Goal: Task Accomplishment & Management: Use online tool/utility

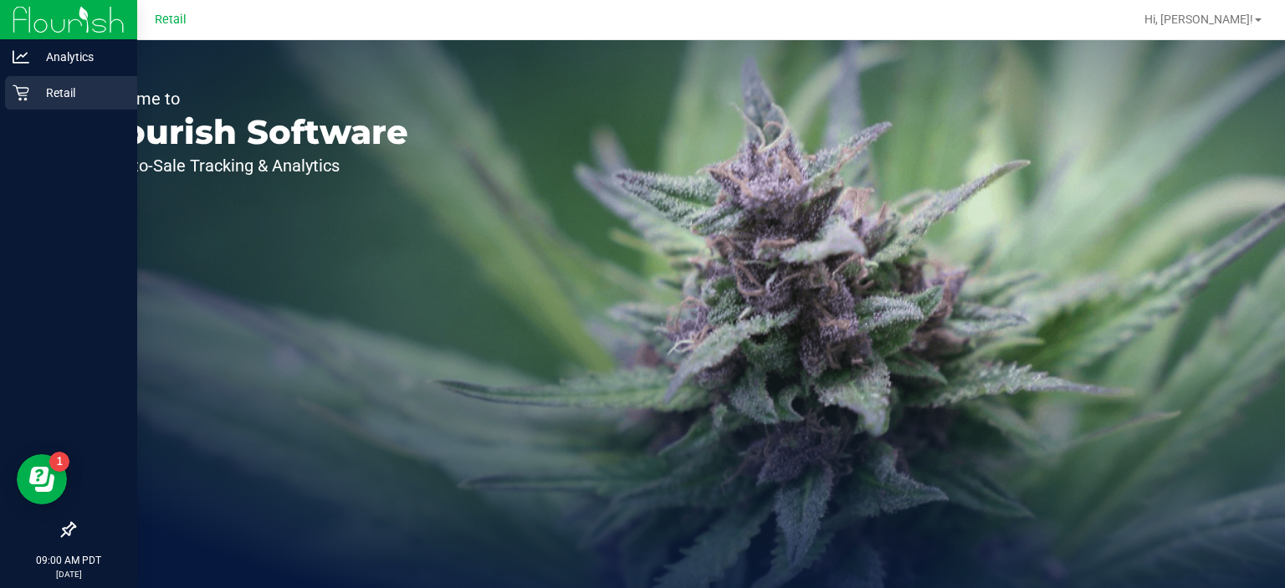
click at [25, 102] on div "Retail" at bounding box center [71, 92] width 132 height 33
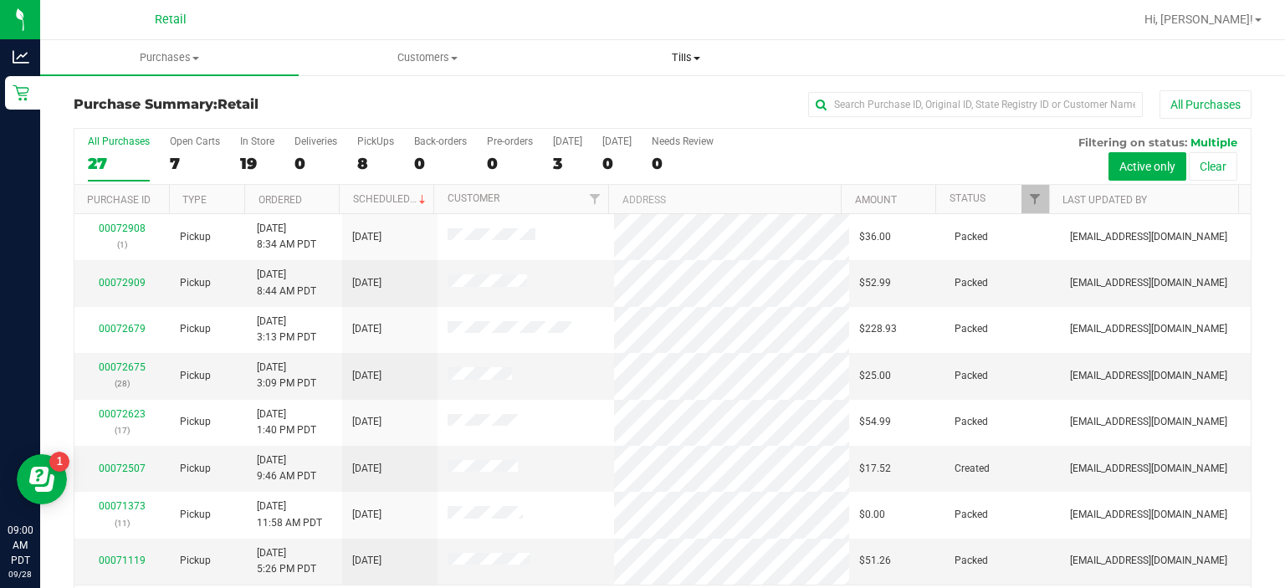
click at [686, 57] on span "Tills" at bounding box center [685, 57] width 257 height 15
click at [633, 100] on span "Manage tills" at bounding box center [612, 101] width 113 height 14
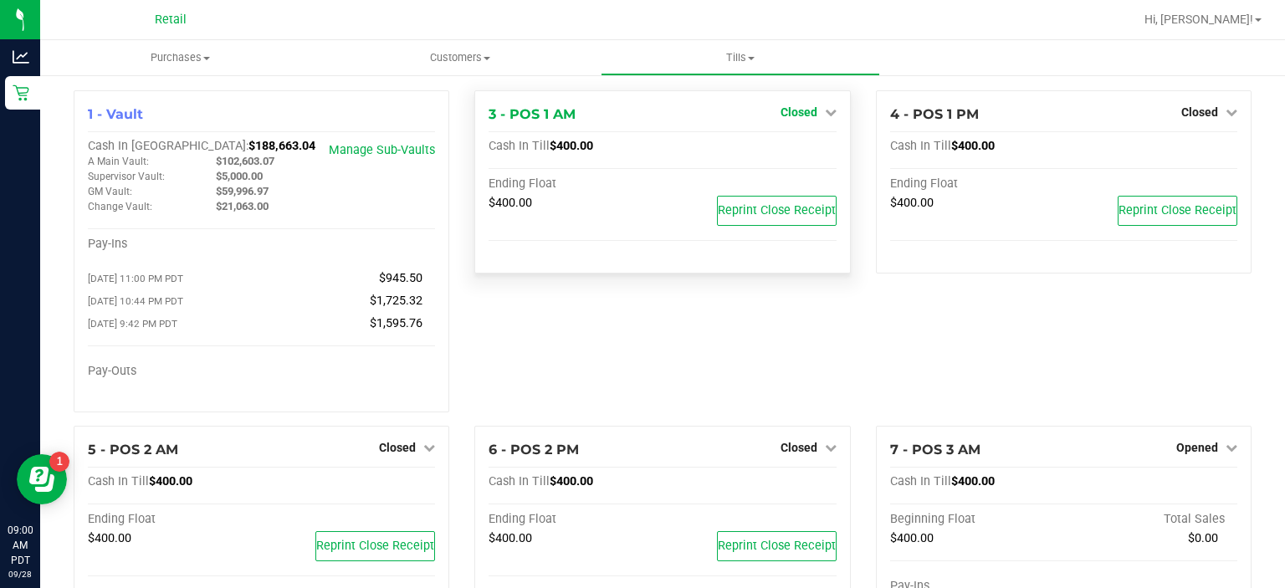
click at [807, 119] on span "Closed" at bounding box center [799, 111] width 37 height 13
click at [786, 151] on link "Open Till" at bounding box center [798, 147] width 44 height 13
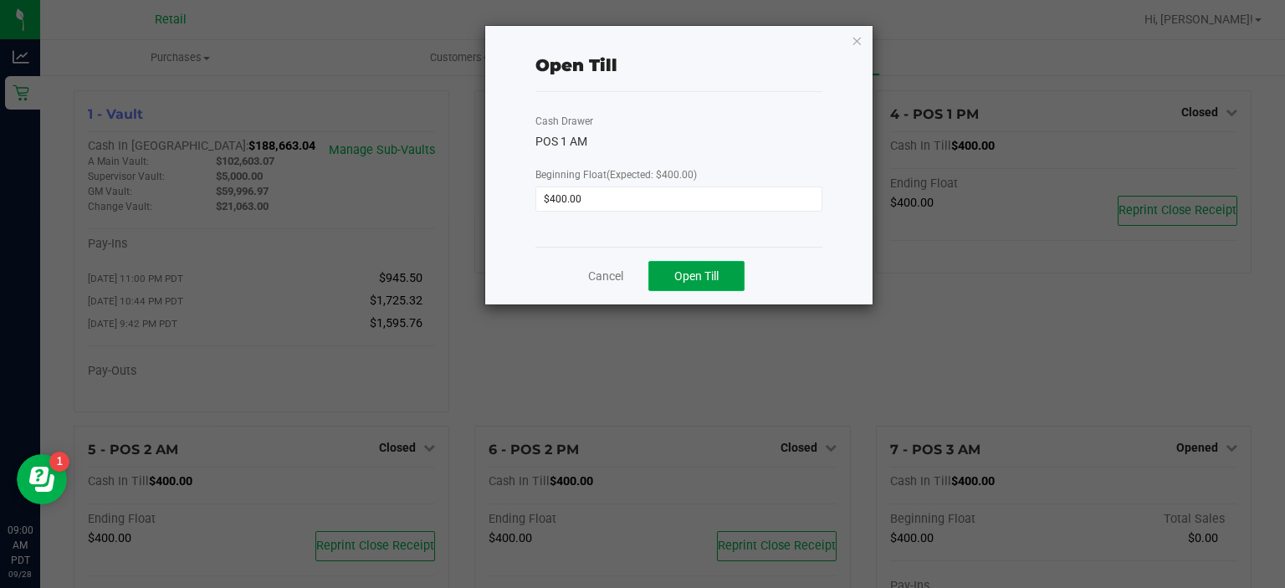
click at [699, 277] on span "Open Till" at bounding box center [696, 275] width 44 height 13
